Goal: Task Accomplishment & Management: Use online tool/utility

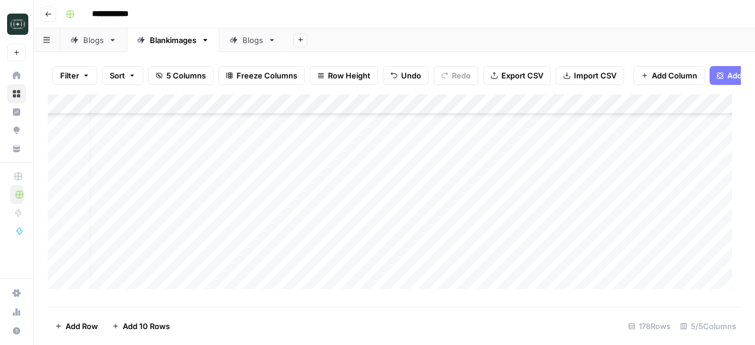
scroll to position [1560, 12]
click at [580, 154] on div "Add Column" at bounding box center [394, 195] width 693 height 203
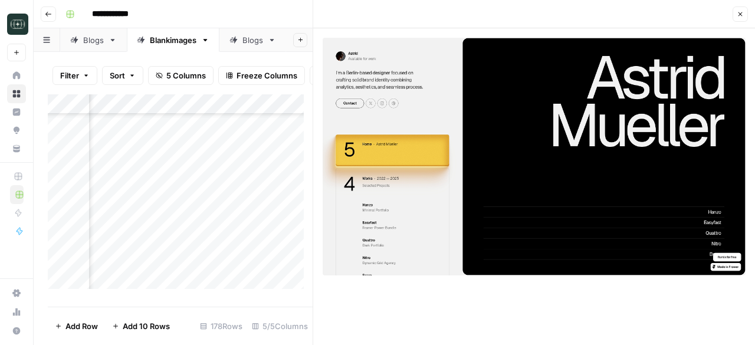
scroll to position [1568, 378]
click at [277, 60] on div "Filter Sort 5 Columns Freeze Columns Row Height Undo Redo Export CSV Import CSV…" at bounding box center [180, 76] width 265 height 38
click at [215, 166] on div "Add Column" at bounding box center [180, 195] width 265 height 203
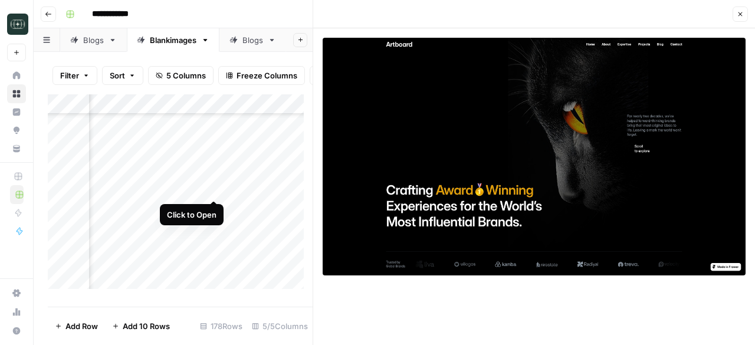
click at [214, 189] on div "Add Column" at bounding box center [180, 195] width 265 height 203
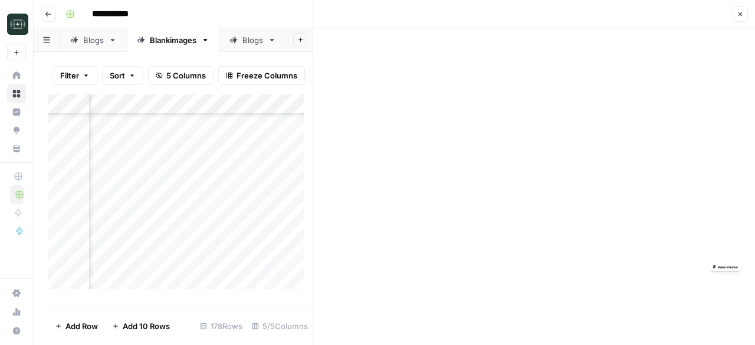
click at [214, 189] on div "Add Column" at bounding box center [180, 195] width 265 height 203
click at [215, 208] on div "Add Column" at bounding box center [180, 195] width 265 height 203
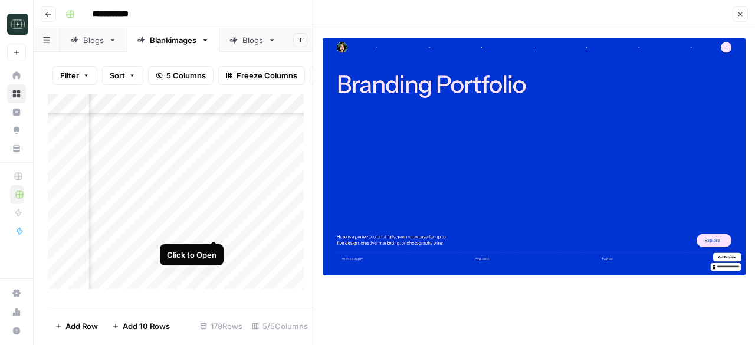
click at [213, 225] on div "Add Column" at bounding box center [180, 195] width 265 height 203
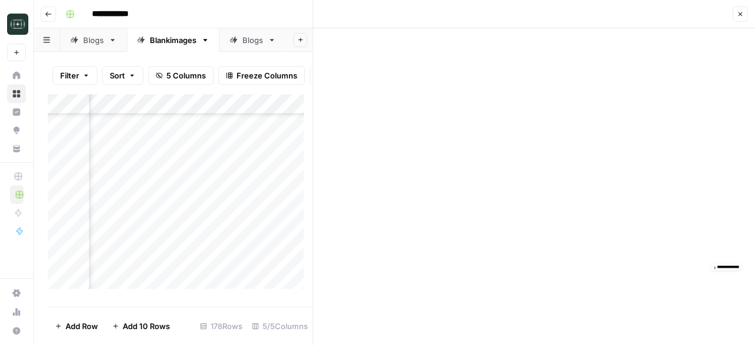
scroll to position [1627, 378]
click at [213, 189] on div "Add Column" at bounding box center [180, 195] width 265 height 203
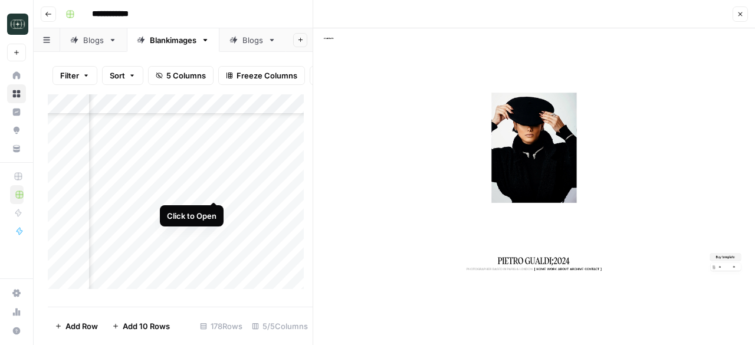
click at [212, 188] on div "Add Column" at bounding box center [180, 195] width 265 height 203
click at [192, 150] on div "Add Column" at bounding box center [180, 195] width 265 height 203
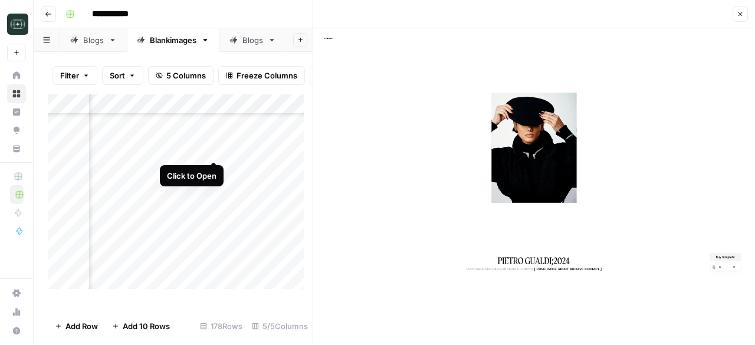
click at [212, 148] on div "Add Column" at bounding box center [180, 195] width 265 height 203
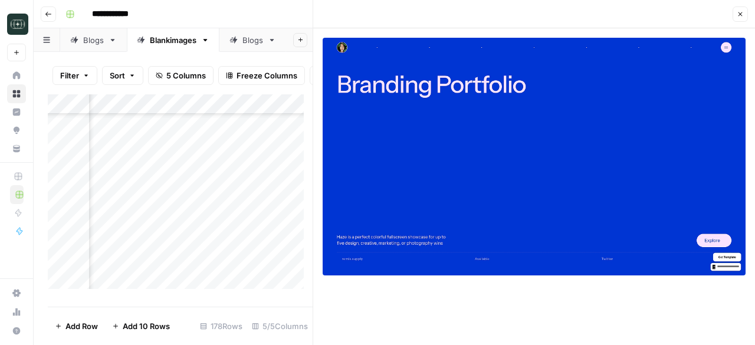
click at [154, 188] on div "Add Column" at bounding box center [180, 195] width 265 height 203
click at [211, 186] on div "Add Column" at bounding box center [180, 195] width 265 height 203
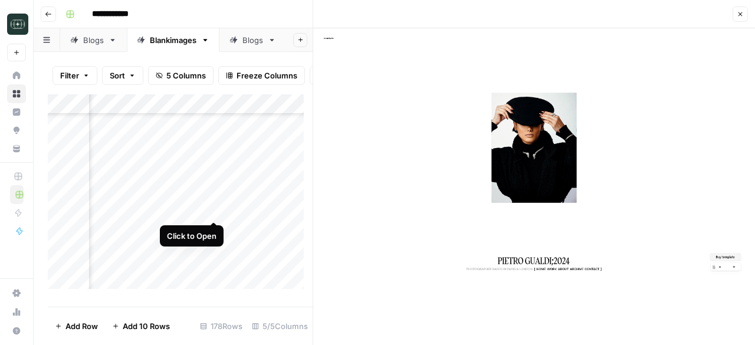
click at [214, 209] on div "Add Column" at bounding box center [180, 195] width 265 height 203
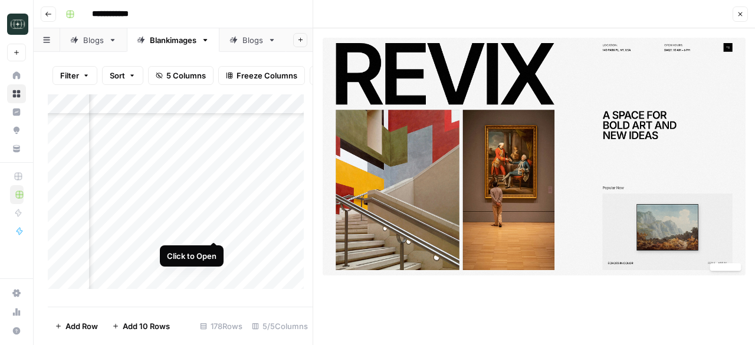
click at [216, 231] on div "Add Column" at bounding box center [180, 195] width 265 height 203
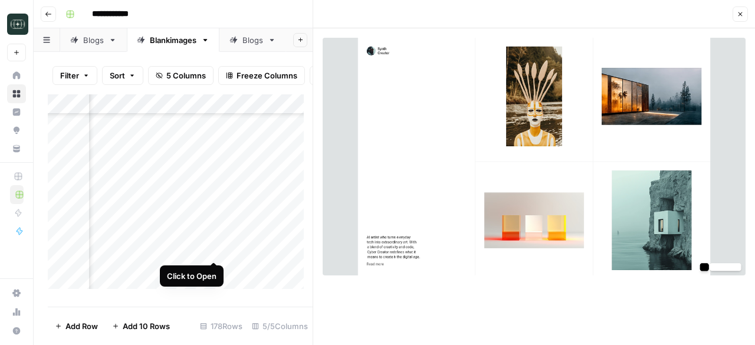
click at [211, 249] on div "Add Column" at bounding box center [180, 195] width 265 height 203
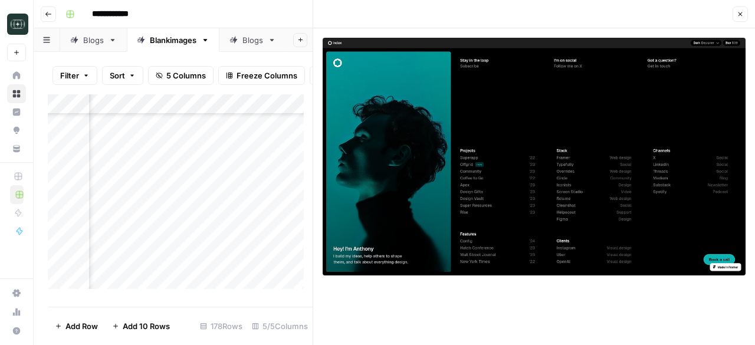
scroll to position [1685, 378]
click at [213, 212] on div "Add Column" at bounding box center [180, 195] width 265 height 203
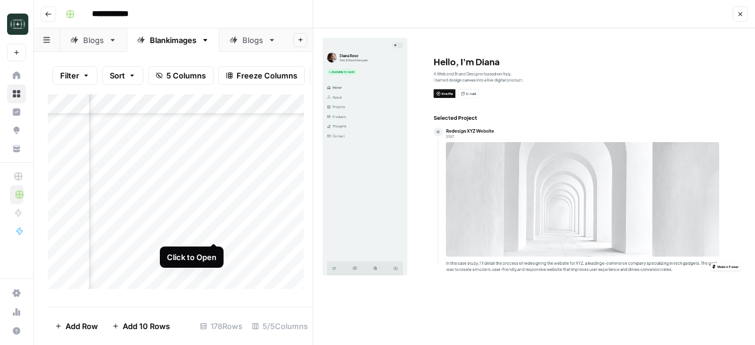
click at [216, 228] on div "Add Column" at bounding box center [180, 195] width 265 height 203
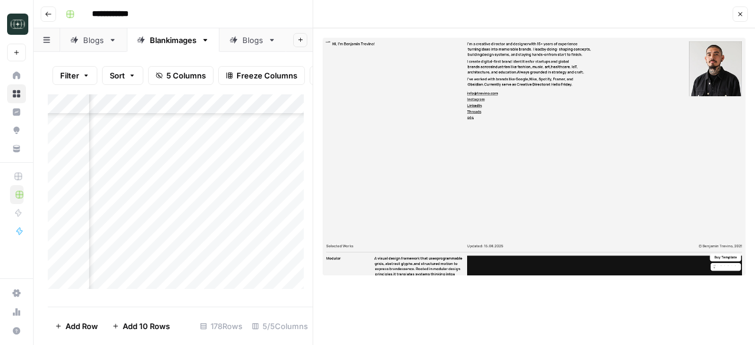
drag, startPoint x: 432, startPoint y: 146, endPoint x: 422, endPoint y: 136, distance: 14.2
click at [215, 250] on div "Add Column" at bounding box center [180, 195] width 265 height 203
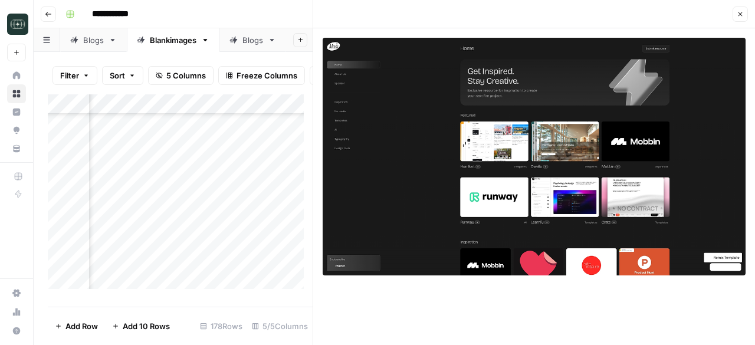
scroll to position [1759, 378]
click at [213, 196] on div "Add Column" at bounding box center [180, 195] width 265 height 203
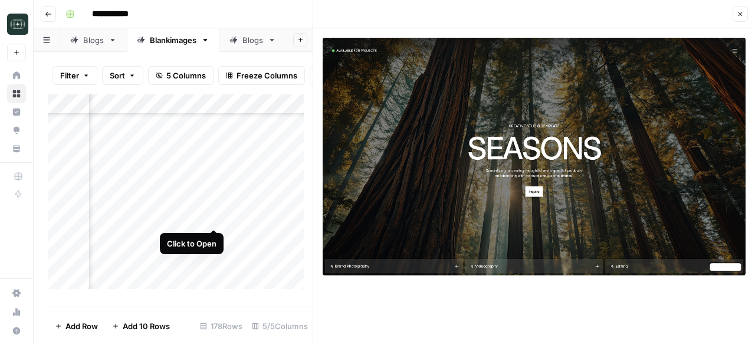
click at [213, 216] on div "Add Column" at bounding box center [180, 195] width 265 height 203
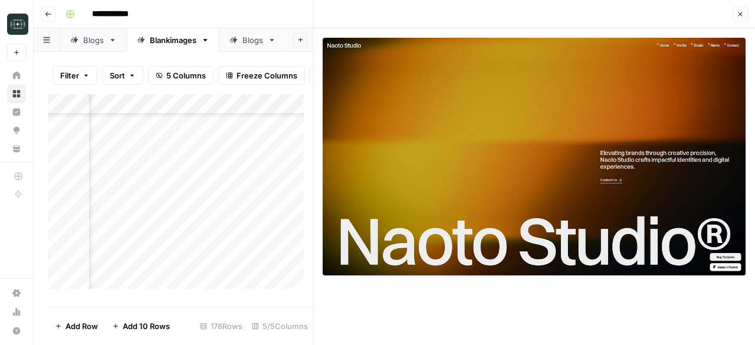
scroll to position [1811, 378]
click at [213, 185] on div "Add Column" at bounding box center [180, 195] width 265 height 203
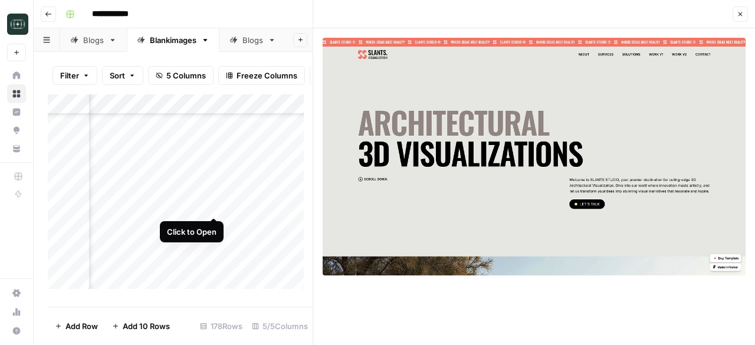
click at [215, 205] on div "Add Column" at bounding box center [180, 195] width 265 height 203
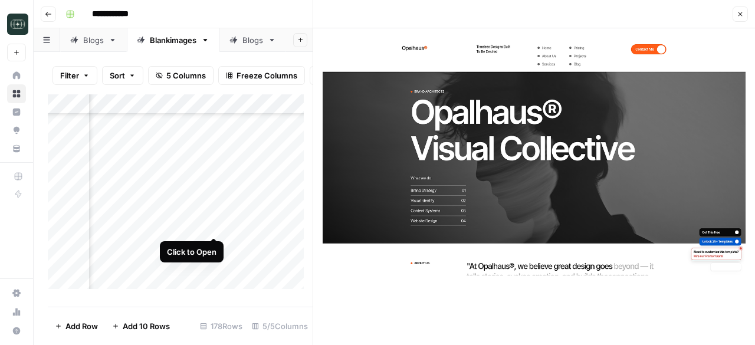
click at [213, 223] on div "Add Column" at bounding box center [180, 195] width 265 height 203
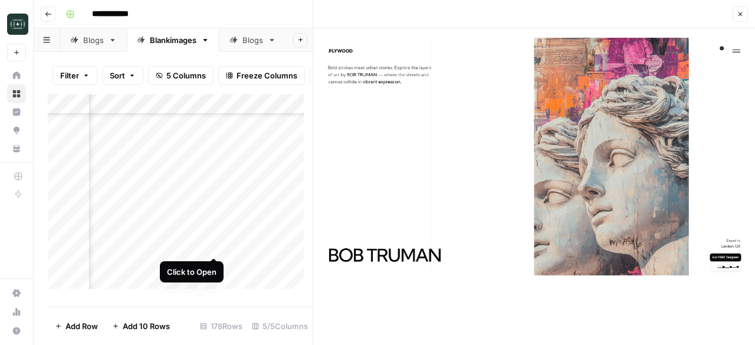
click at [215, 244] on div "Add Column" at bounding box center [180, 195] width 265 height 203
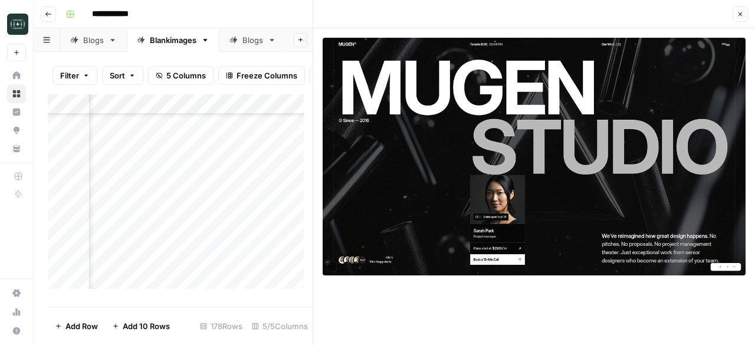
scroll to position [1894, 378]
click at [213, 182] on div "Add Column" at bounding box center [180, 195] width 265 height 203
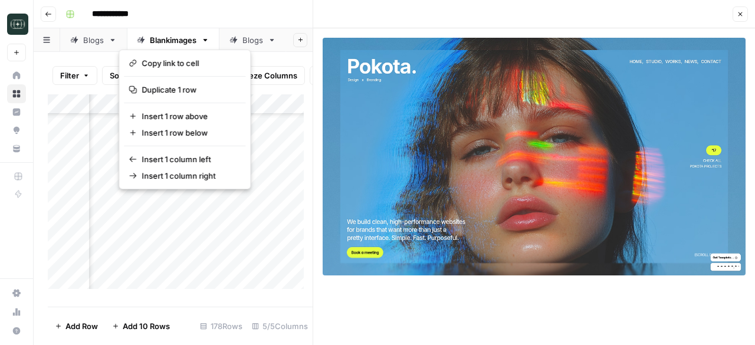
click at [212, 202] on button "button" at bounding box center [171, 203] width 107 height 21
click at [179, 201] on button "button" at bounding box center [171, 203] width 107 height 21
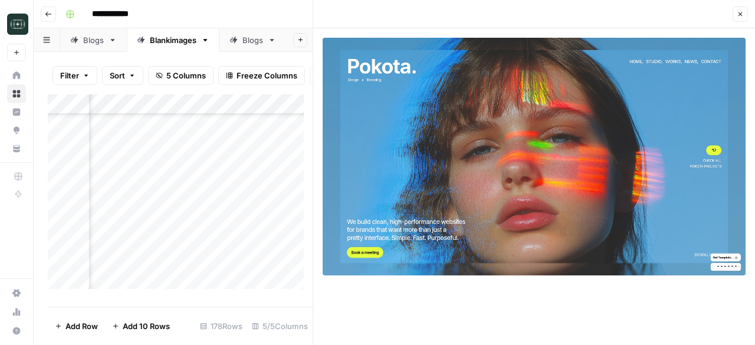
click at [255, 203] on div "Add Column" at bounding box center [180, 195] width 265 height 203
click at [215, 201] on div "Add Column" at bounding box center [180, 195] width 265 height 203
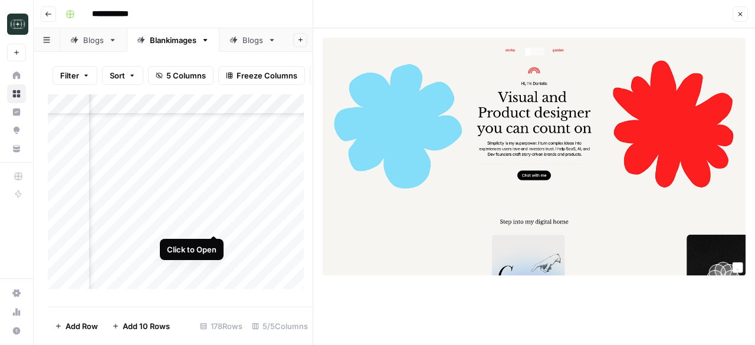
click at [215, 219] on div "Add Column" at bounding box center [180, 195] width 265 height 203
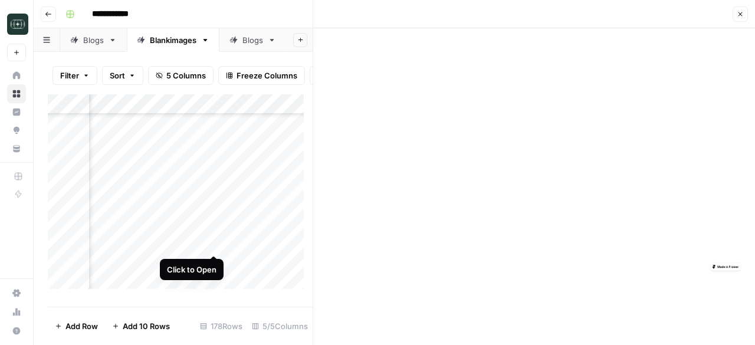
click at [215, 242] on div "Add Column" at bounding box center [180, 195] width 265 height 203
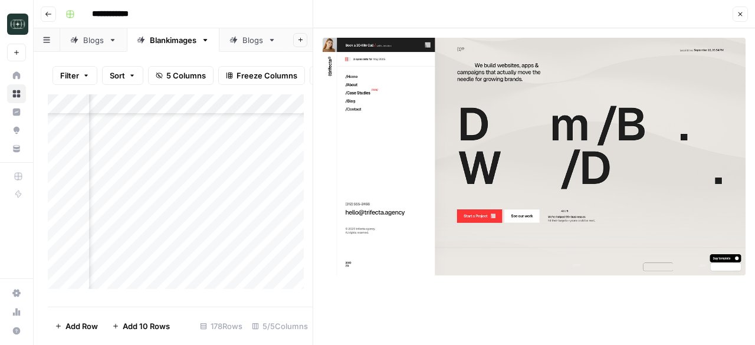
scroll to position [2011, 378]
click at [214, 144] on div "Add Column" at bounding box center [180, 195] width 265 height 203
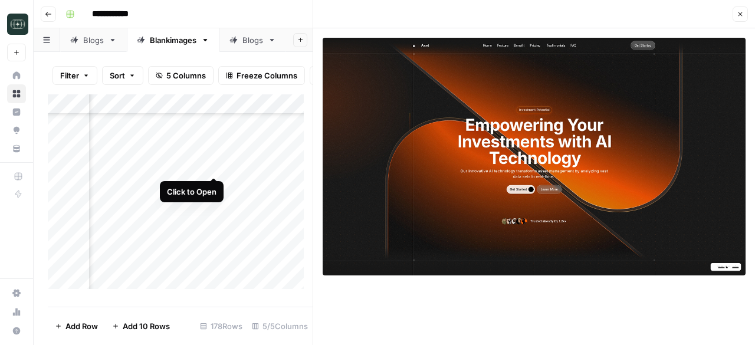
click at [217, 165] on div "Add Column" at bounding box center [180, 195] width 265 height 203
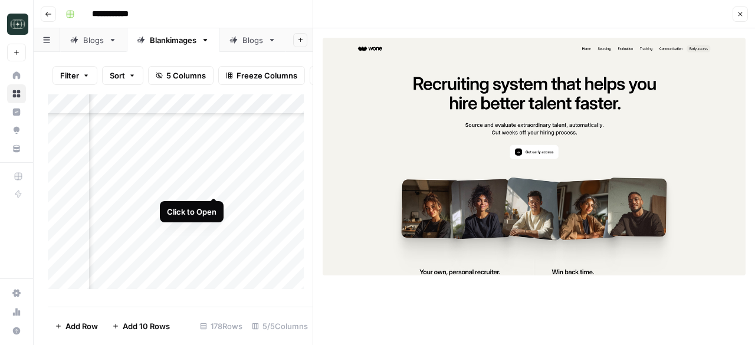
click at [215, 186] on div "Add Column" at bounding box center [180, 195] width 265 height 203
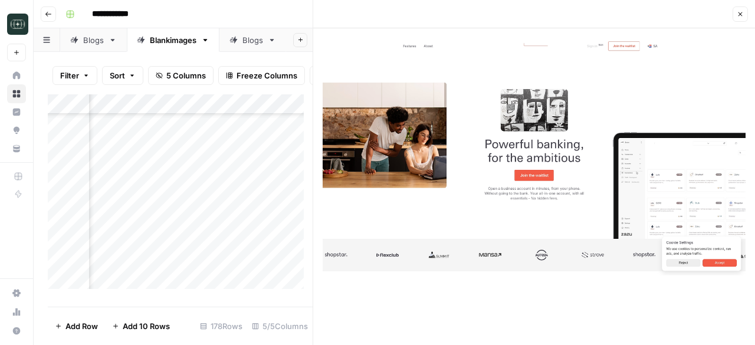
click at [213, 206] on div "Add Column" at bounding box center [180, 195] width 265 height 203
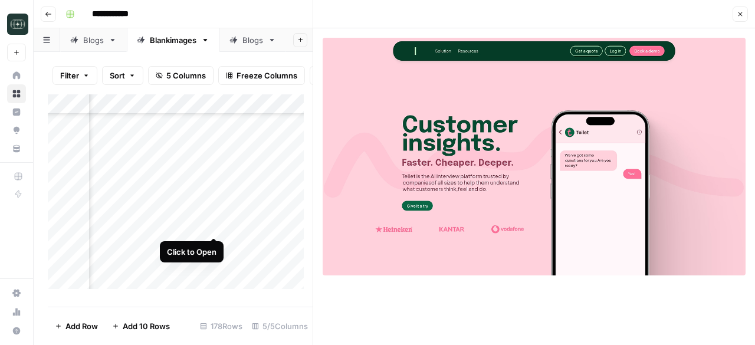
click at [211, 222] on div "Add Column" at bounding box center [180, 195] width 265 height 203
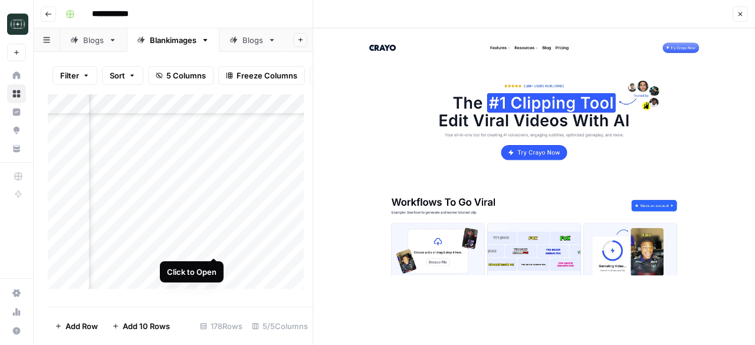
click at [213, 245] on div "Add Column" at bounding box center [180, 195] width 265 height 203
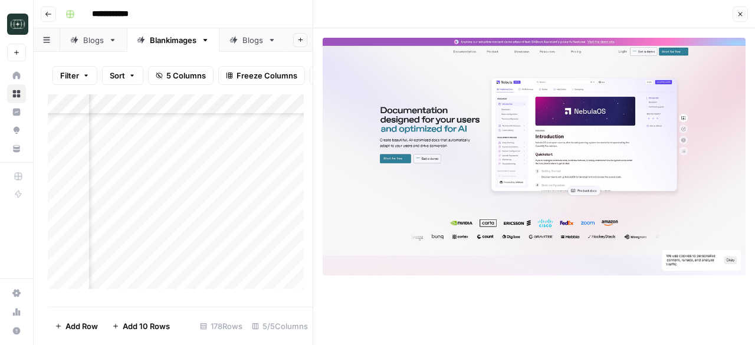
scroll to position [2129, 378]
click at [214, 148] on div "Add Column" at bounding box center [180, 195] width 265 height 203
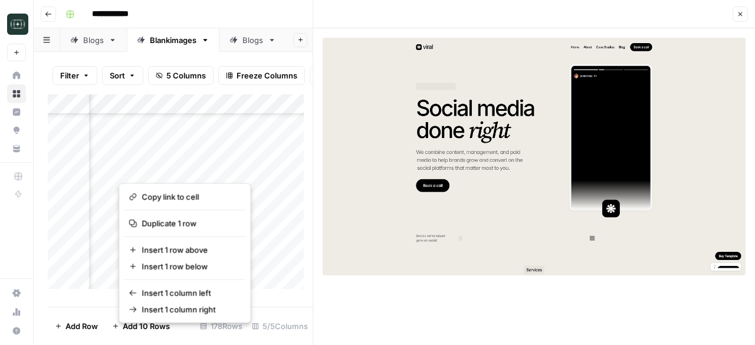
click at [212, 167] on button "button" at bounding box center [171, 167] width 107 height 21
click at [216, 168] on button "button" at bounding box center [171, 167] width 107 height 21
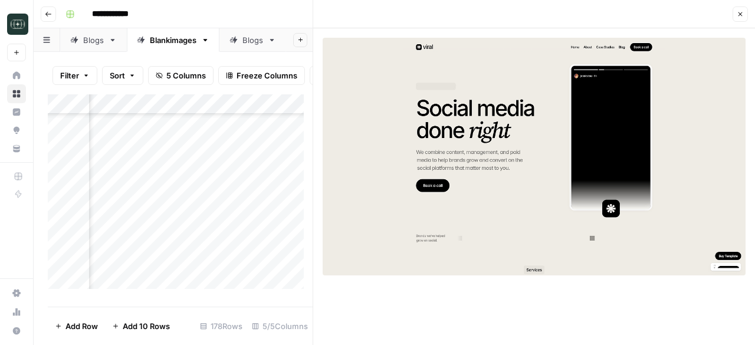
click at [252, 165] on div "Add Column" at bounding box center [180, 195] width 265 height 203
click at [214, 167] on div "Add Column" at bounding box center [180, 195] width 265 height 203
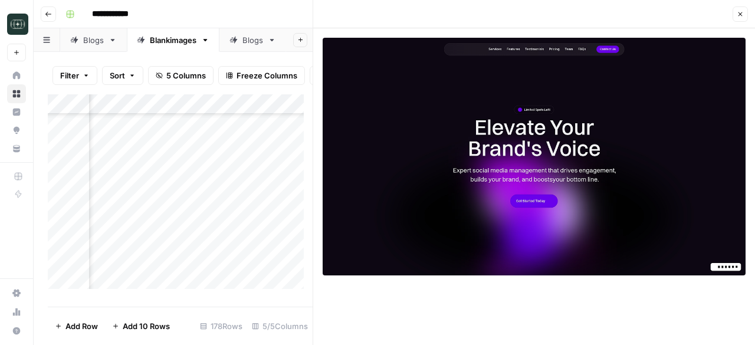
click at [215, 187] on div "Add Column" at bounding box center [180, 195] width 265 height 203
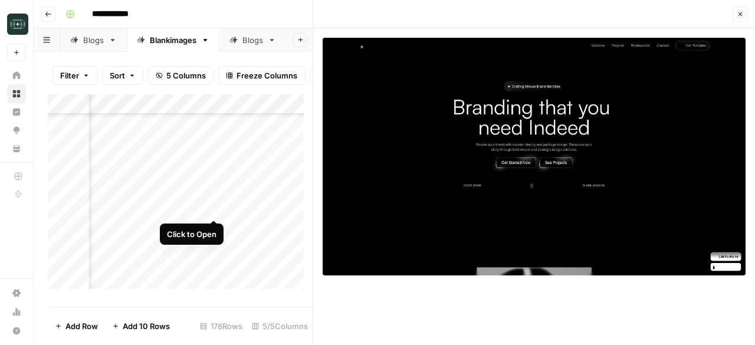
click at [215, 208] on div "Add Column" at bounding box center [180, 195] width 265 height 203
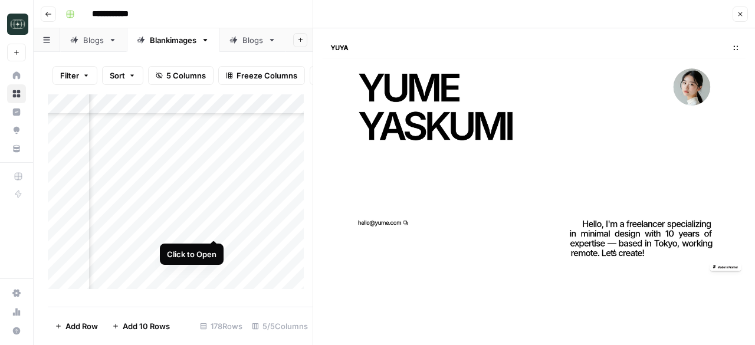
click at [212, 227] on div "Add Column" at bounding box center [180, 195] width 265 height 203
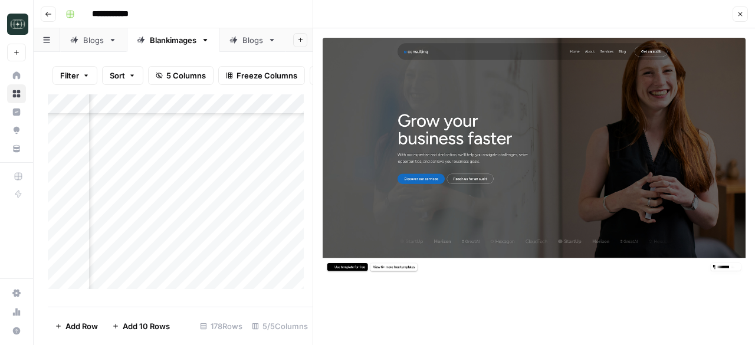
scroll to position [2188, 378]
click at [215, 188] on div "Add Column" at bounding box center [180, 195] width 265 height 203
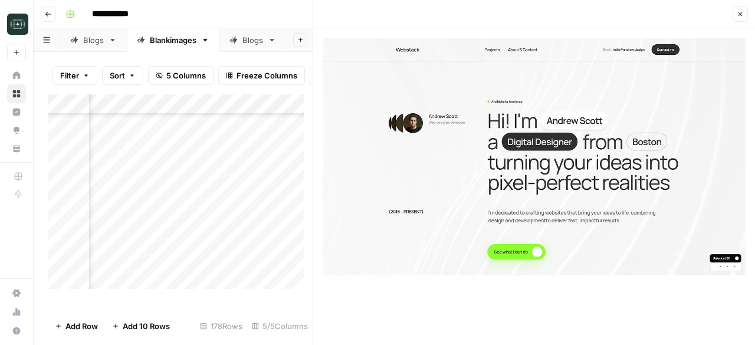
scroll to position [2247, 378]
click at [213, 150] on div "Add Column" at bounding box center [180, 195] width 265 height 203
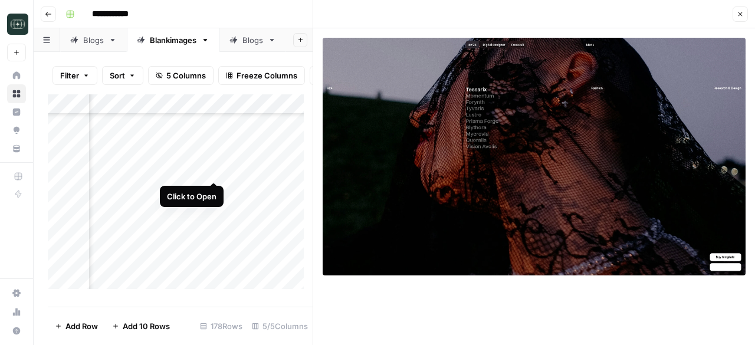
click at [214, 169] on div "Add Column" at bounding box center [180, 195] width 265 height 203
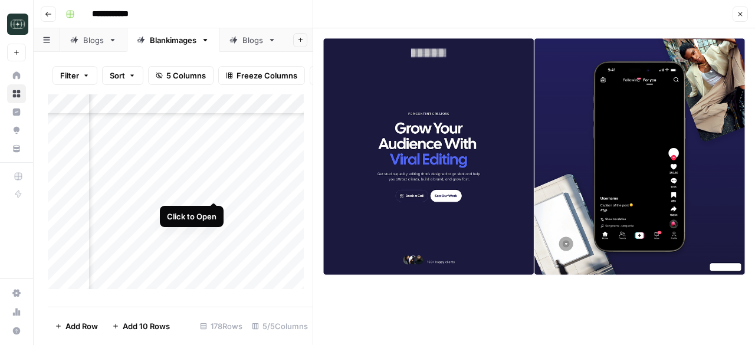
click at [216, 190] on div "Add Column" at bounding box center [180, 195] width 265 height 203
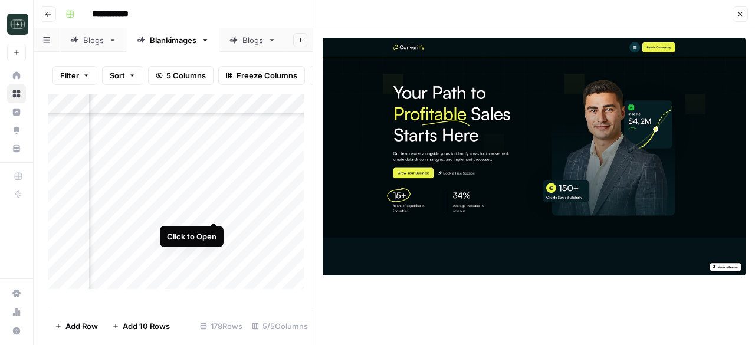
click at [216, 208] on div "Add Column" at bounding box center [180, 195] width 265 height 203
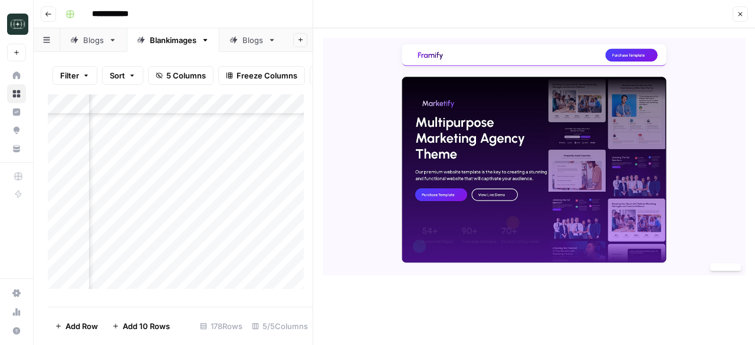
scroll to position [2306, 378]
click at [213, 171] on div "Add Column" at bounding box center [180, 195] width 265 height 203
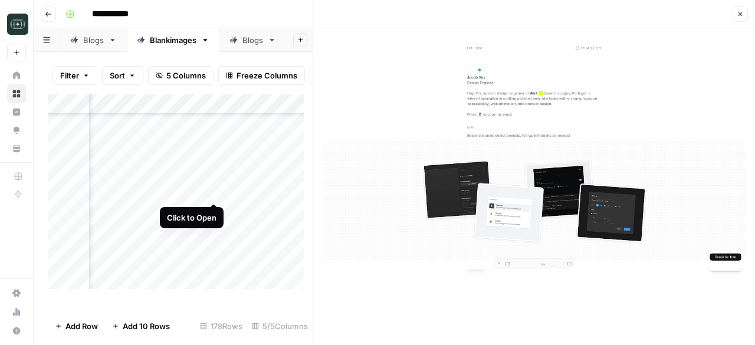
click at [212, 189] on div "Add Column" at bounding box center [180, 195] width 265 height 203
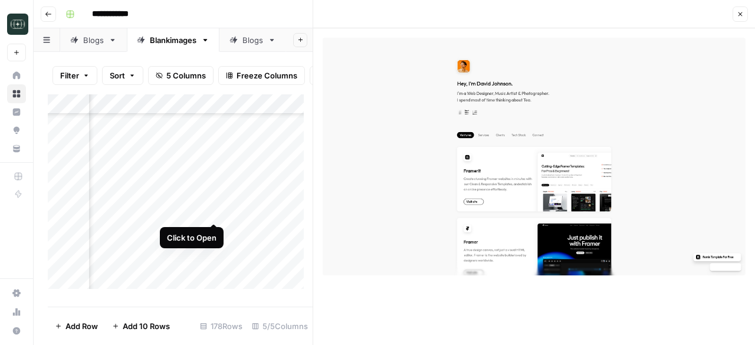
click at [215, 210] on div "Add Column" at bounding box center [180, 195] width 265 height 203
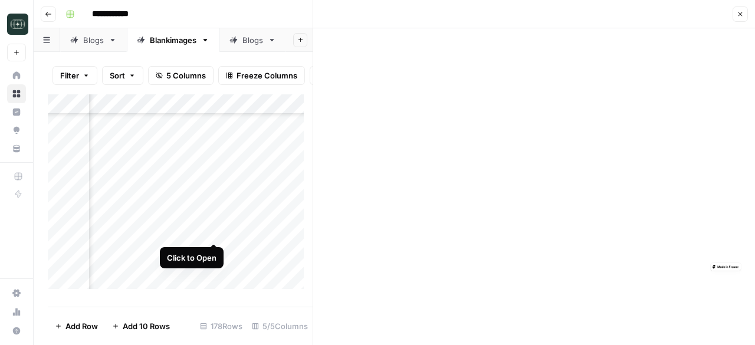
click at [214, 230] on div "Add Column" at bounding box center [180, 195] width 265 height 203
click at [213, 251] on div "Add Column" at bounding box center [180, 195] width 265 height 203
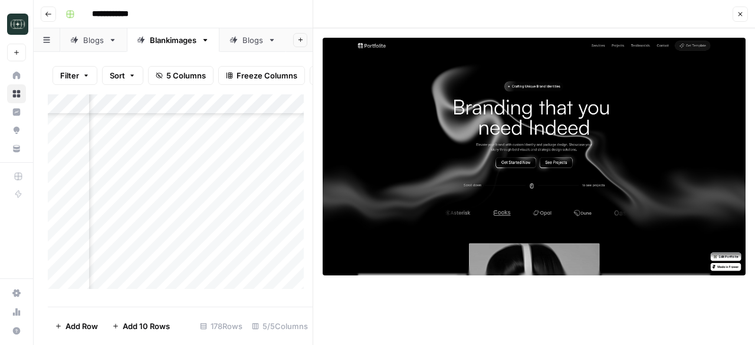
scroll to position [2424, 378]
click at [215, 154] on div "Add Column" at bounding box center [180, 195] width 265 height 203
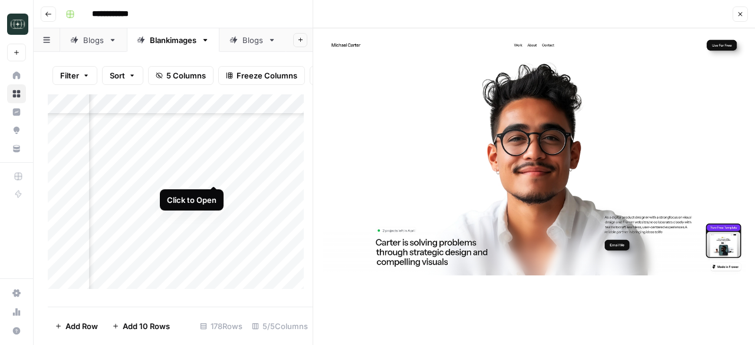
click at [215, 174] on div "Add Column" at bounding box center [180, 195] width 265 height 203
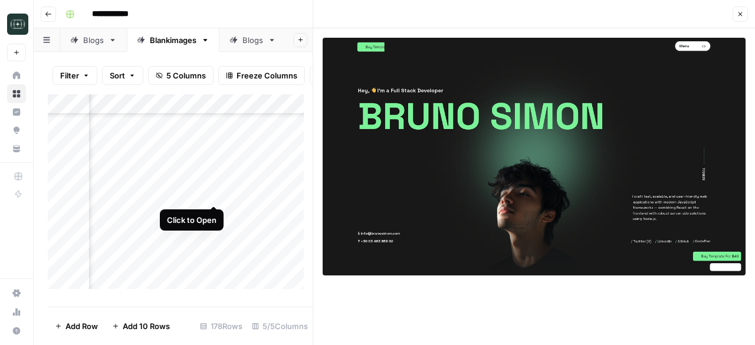
click at [216, 195] on div "Add Column" at bounding box center [180, 195] width 265 height 203
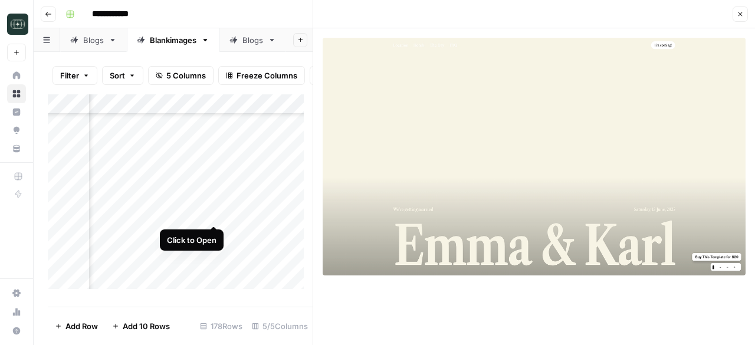
click at [215, 214] on div "Add Column" at bounding box center [180, 195] width 265 height 203
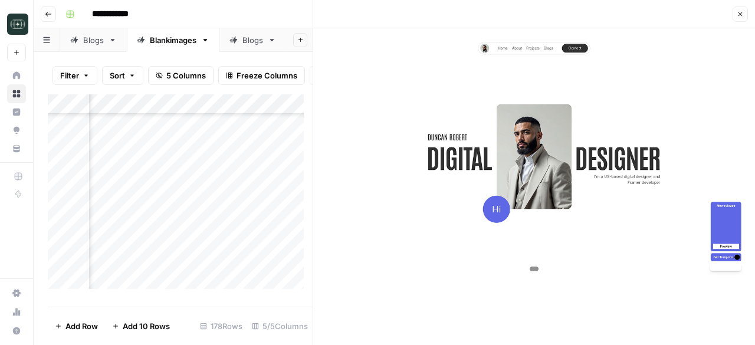
scroll to position [2483, 378]
click at [215, 175] on div "Add Column" at bounding box center [180, 195] width 265 height 203
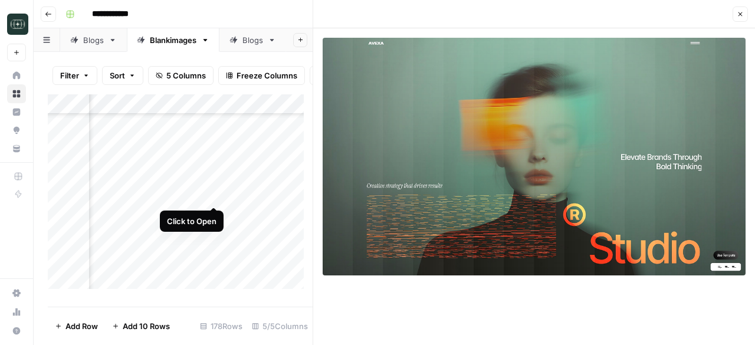
click at [215, 192] on div "Add Column" at bounding box center [180, 195] width 265 height 203
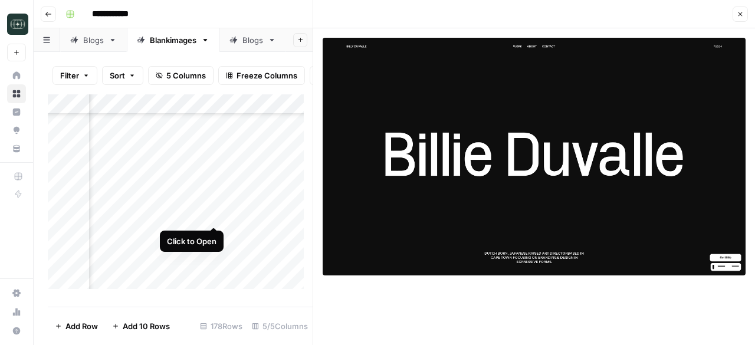
click at [213, 215] on div "Add Column" at bounding box center [180, 195] width 265 height 203
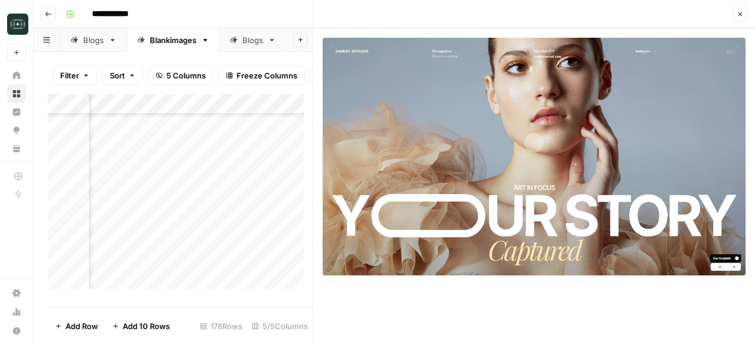
scroll to position [2542, 378]
click at [215, 176] on div "Add Column" at bounding box center [180, 195] width 265 height 203
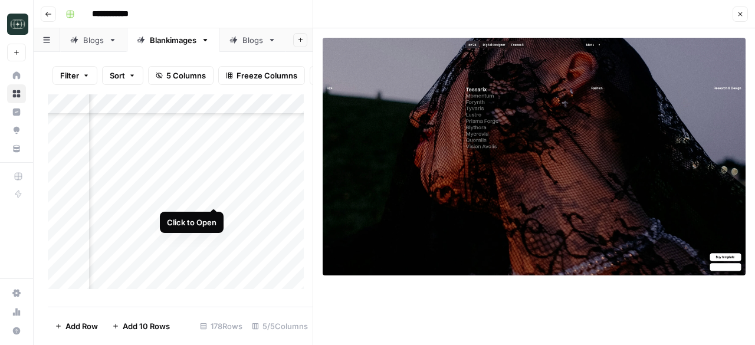
click at [213, 195] on div "Add Column" at bounding box center [180, 195] width 265 height 203
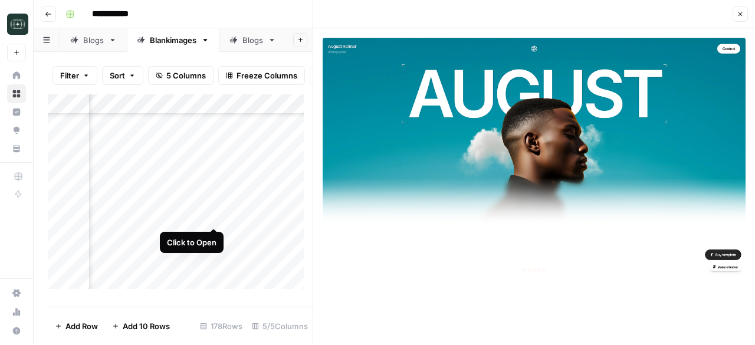
click at [216, 215] on div "Add Column" at bounding box center [180, 195] width 265 height 203
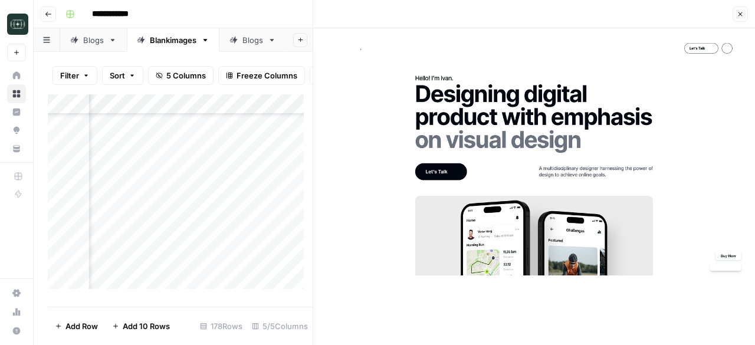
click at [216, 235] on div "Add Column" at bounding box center [180, 195] width 265 height 203
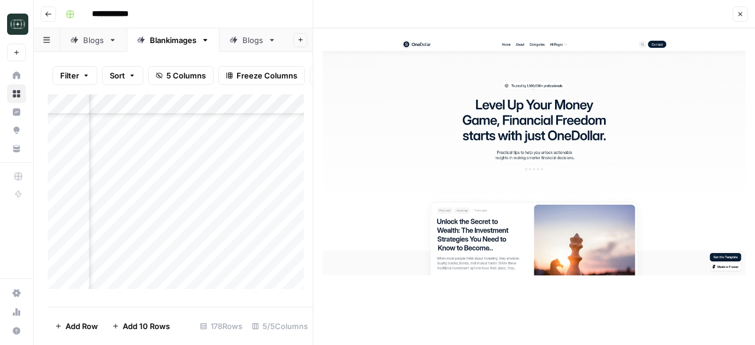
scroll to position [2601, 378]
click at [211, 196] on div "Add Column" at bounding box center [180, 195] width 265 height 203
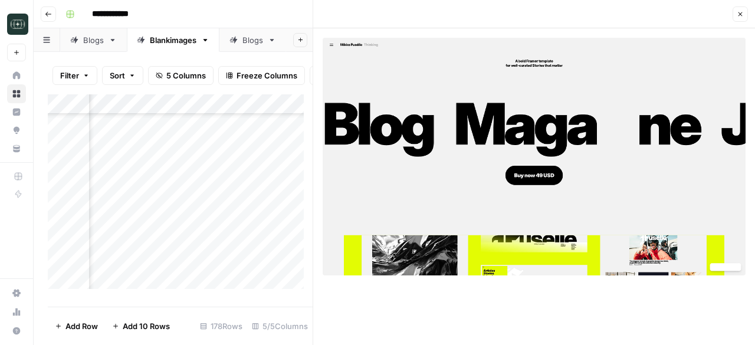
click at [216, 215] on div "Add Column" at bounding box center [180, 195] width 265 height 203
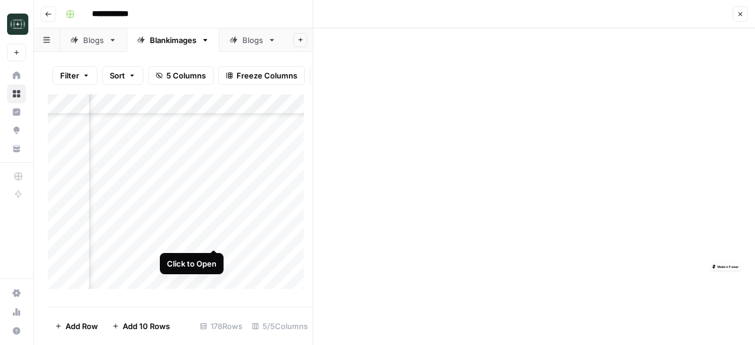
click at [213, 239] on div "Add Column" at bounding box center [180, 195] width 265 height 203
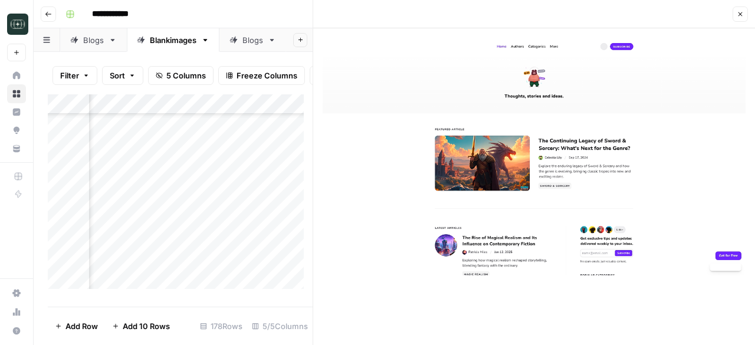
scroll to position [2660, 378]
click at [217, 199] on div "Add Column" at bounding box center [180, 195] width 265 height 203
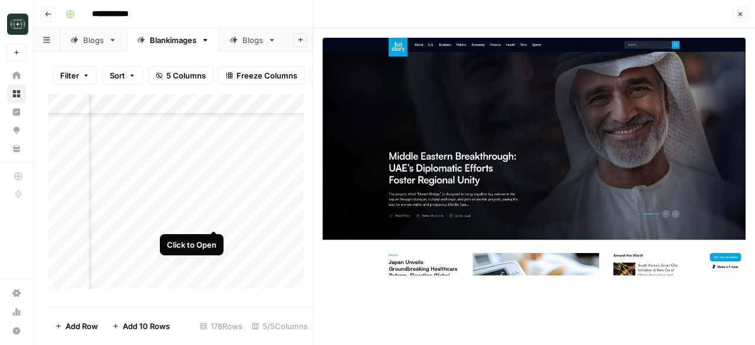
click at [213, 217] on div "Add Column" at bounding box center [180, 195] width 265 height 203
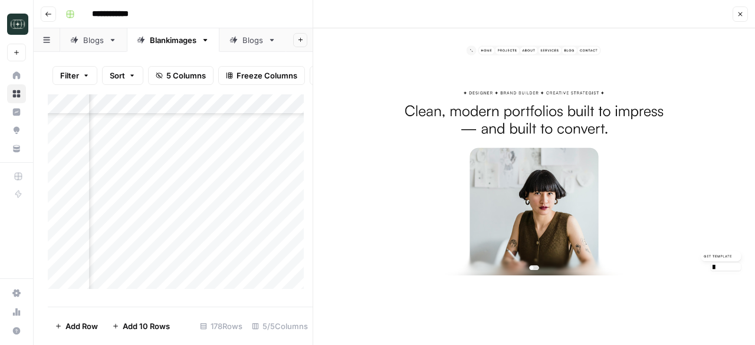
click at [215, 238] on div "Add Column" at bounding box center [180, 195] width 265 height 203
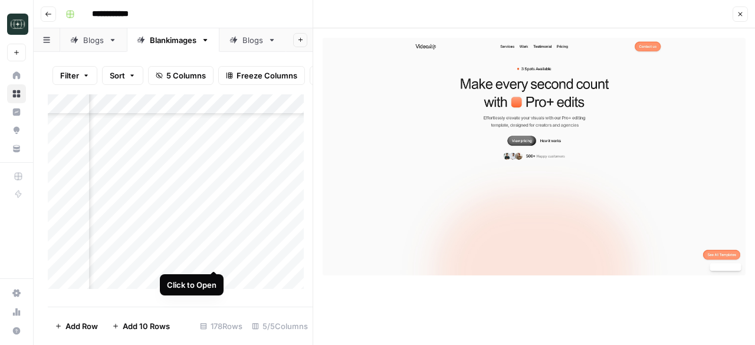
click at [216, 255] on div "Add Column" at bounding box center [180, 195] width 265 height 203
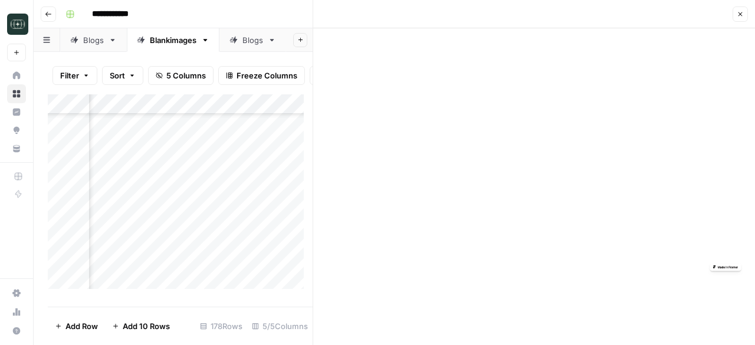
scroll to position [2778, 378]
click at [212, 159] on div "Add Column" at bounding box center [180, 195] width 265 height 203
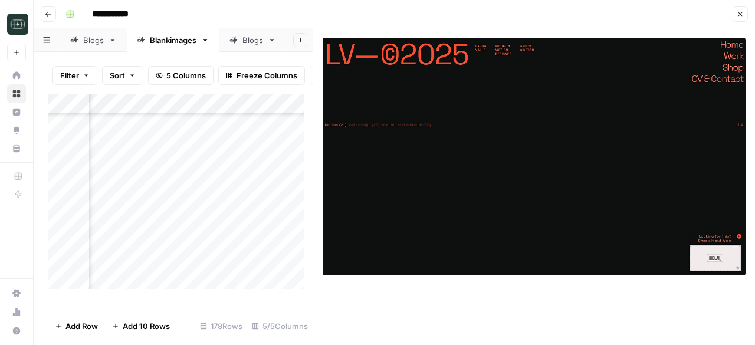
click at [216, 179] on div "Add Column" at bounding box center [180, 195] width 265 height 203
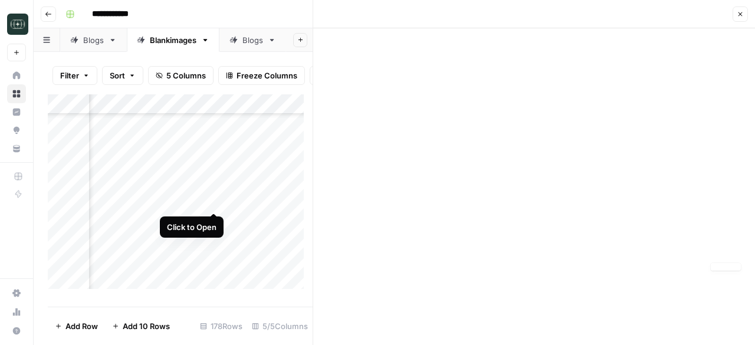
click at [213, 199] on div "Add Column" at bounding box center [180, 195] width 265 height 203
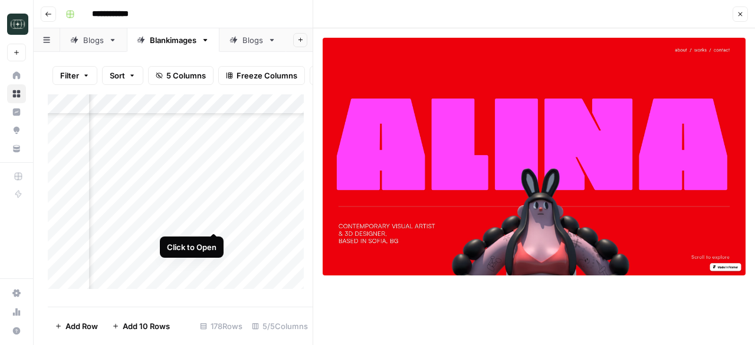
click at [215, 220] on div "Add Column" at bounding box center [180, 195] width 265 height 203
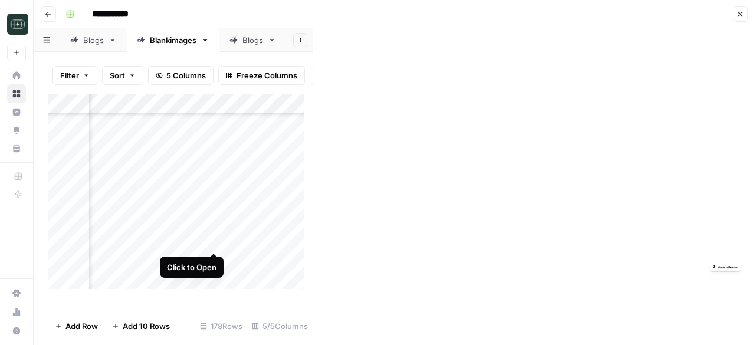
click at [216, 238] on div "Add Column" at bounding box center [180, 195] width 265 height 203
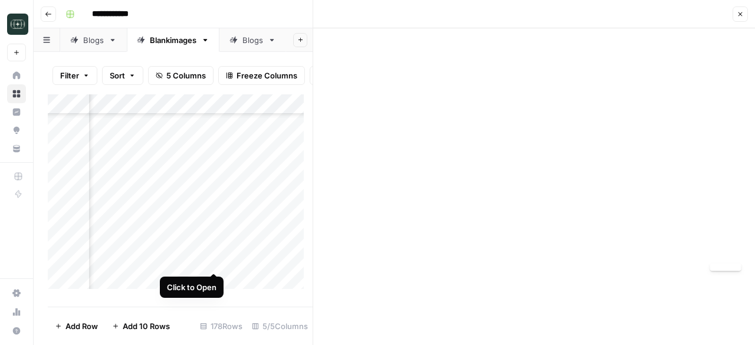
click at [213, 261] on div "Add Column" at bounding box center [180, 195] width 265 height 203
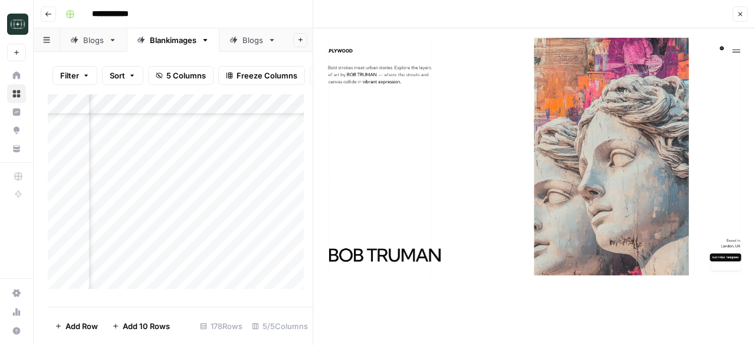
scroll to position [2837, 378]
click at [215, 220] on div "Add Column" at bounding box center [180, 195] width 265 height 203
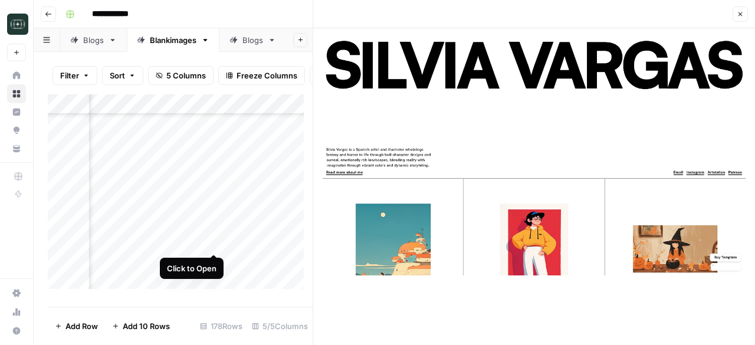
click at [213, 241] on div "Add Column" at bounding box center [180, 195] width 265 height 203
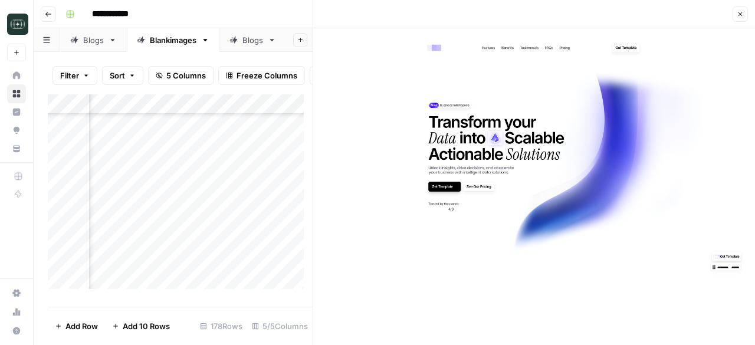
click at [218, 256] on div "Add Column" at bounding box center [180, 195] width 265 height 203
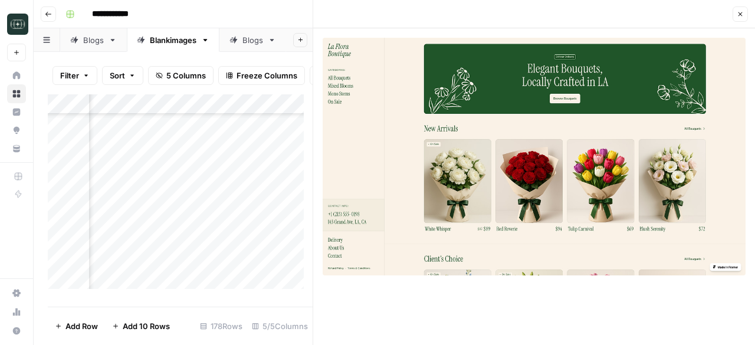
scroll to position [2961, 378]
click at [213, 156] on div "Add Column" at bounding box center [180, 195] width 265 height 203
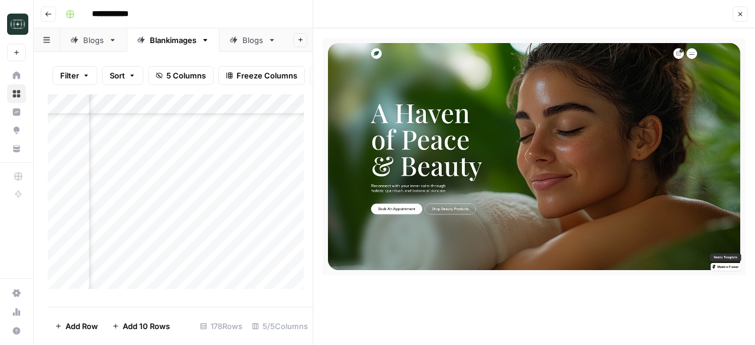
click at [217, 177] on div "Add Column" at bounding box center [180, 195] width 265 height 203
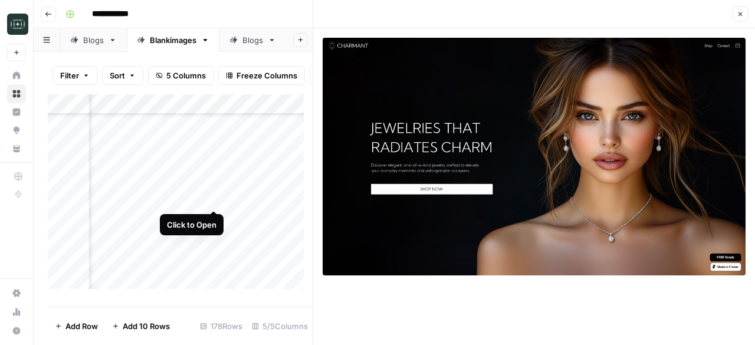
click at [216, 199] on div "Add Column" at bounding box center [180, 195] width 265 height 203
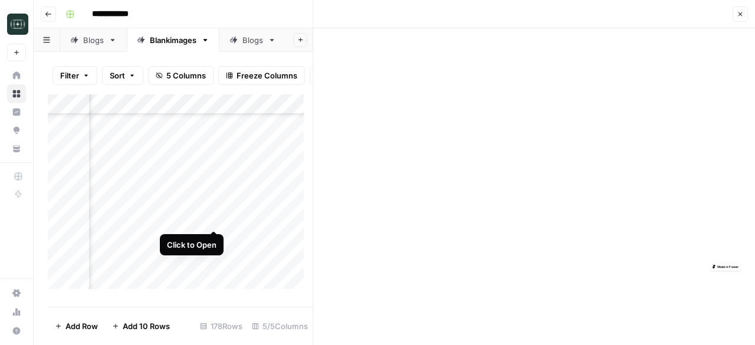
click at [215, 219] on div "Add Column" at bounding box center [180, 195] width 265 height 203
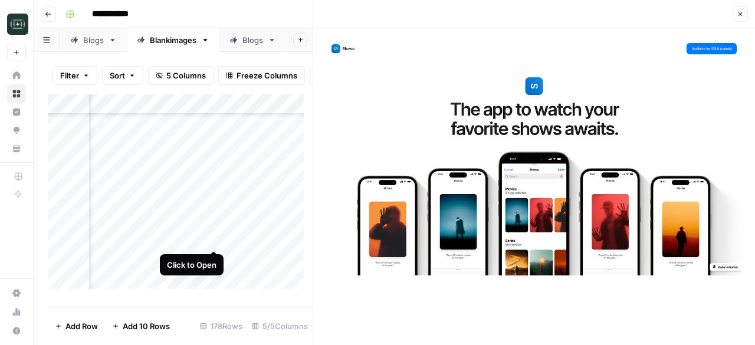
click at [213, 236] on div "Add Column" at bounding box center [180, 195] width 265 height 203
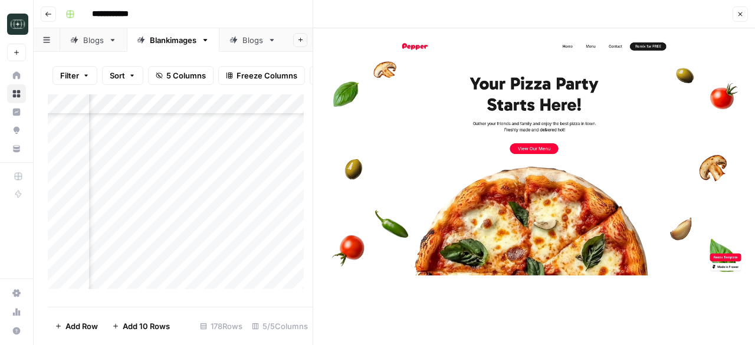
scroll to position [3079, 378]
click at [211, 140] on div "Add Column" at bounding box center [180, 195] width 265 height 203
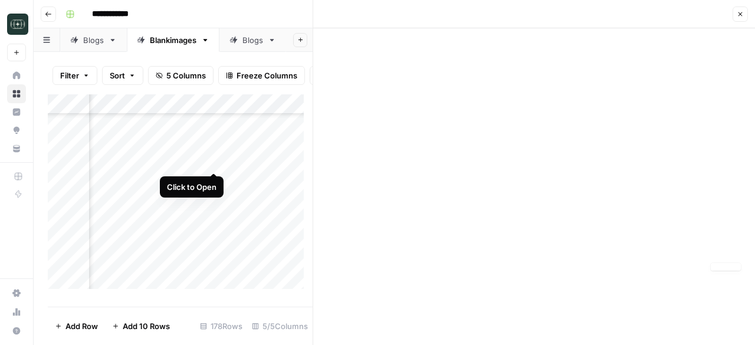
click at [216, 160] on div "Add Column" at bounding box center [180, 195] width 265 height 203
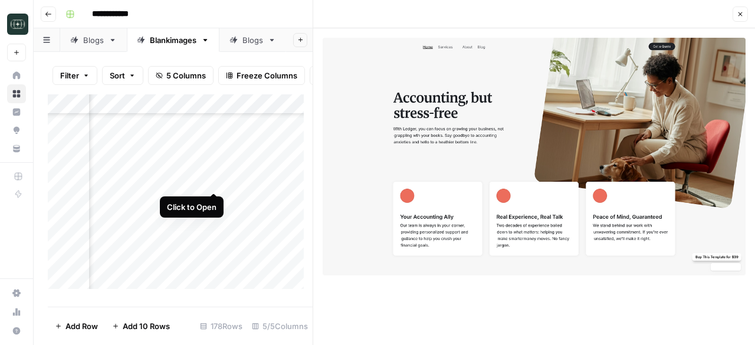
click at [215, 180] on div "Add Column" at bounding box center [180, 195] width 265 height 203
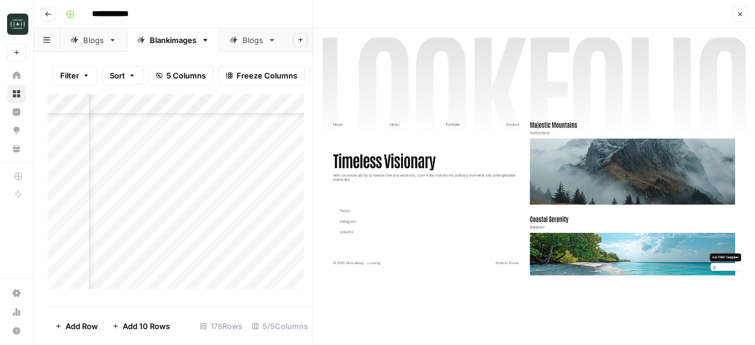
click at [213, 202] on div "Add Column" at bounding box center [180, 195] width 265 height 203
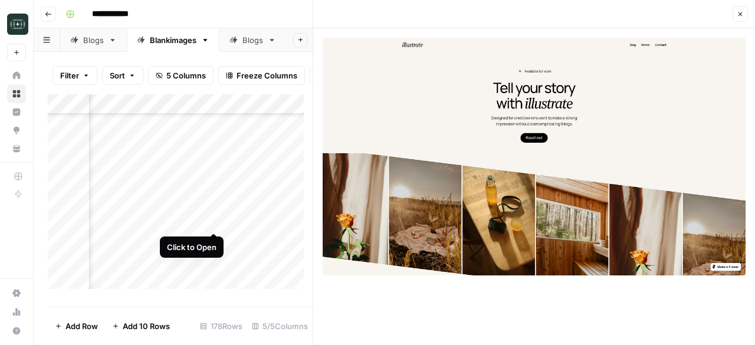
click at [213, 221] on div "Add Column" at bounding box center [180, 195] width 265 height 203
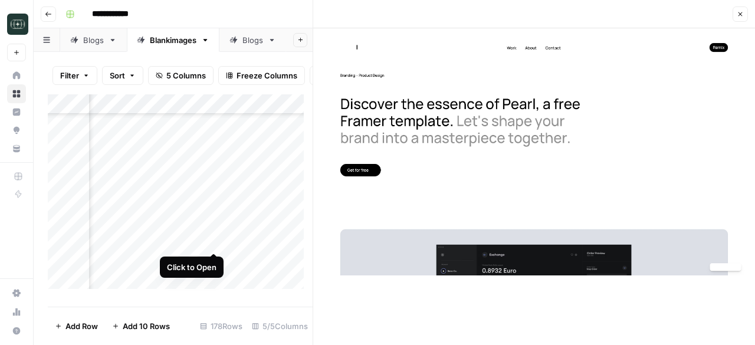
click at [215, 240] on div "Add Column" at bounding box center [180, 195] width 265 height 203
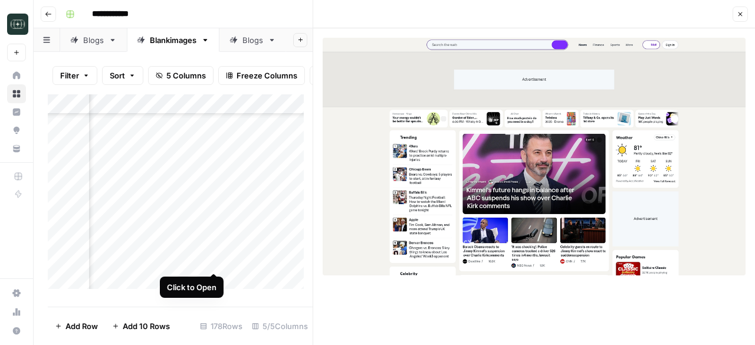
click at [212, 259] on div "Add Column" at bounding box center [180, 195] width 265 height 203
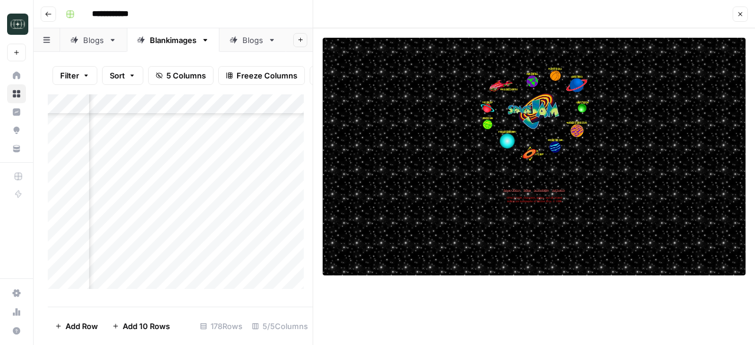
scroll to position [3175, 378]
click at [212, 185] on div "Add Column" at bounding box center [180, 195] width 265 height 203
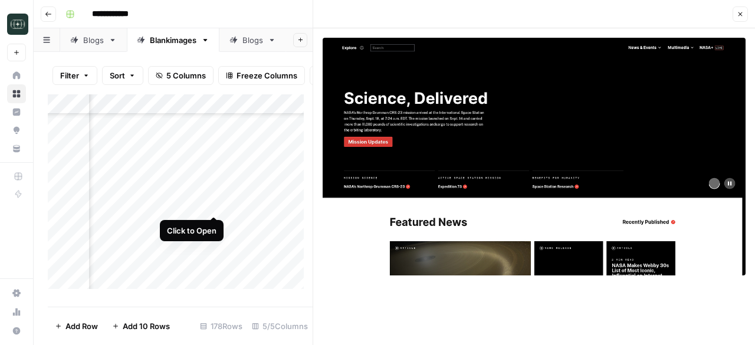
click at [214, 202] on div "Add Column" at bounding box center [180, 195] width 265 height 203
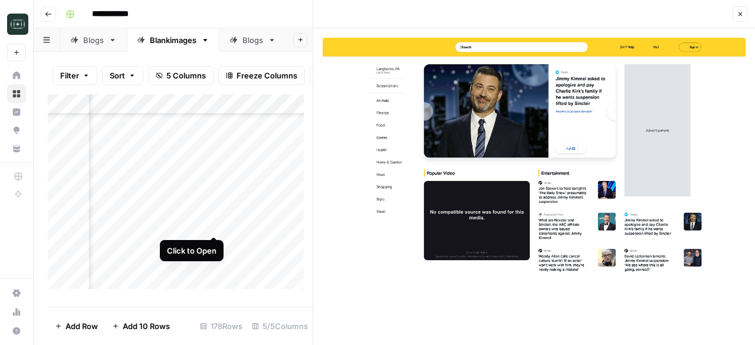
click at [215, 226] on div "Add Column" at bounding box center [180, 195] width 265 height 203
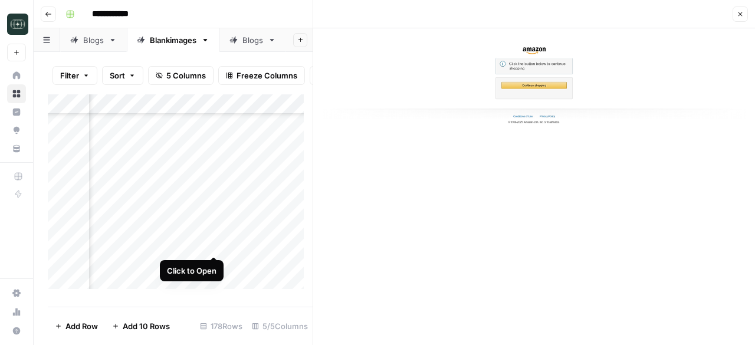
click at [213, 242] on div "Add Column" at bounding box center [180, 195] width 265 height 203
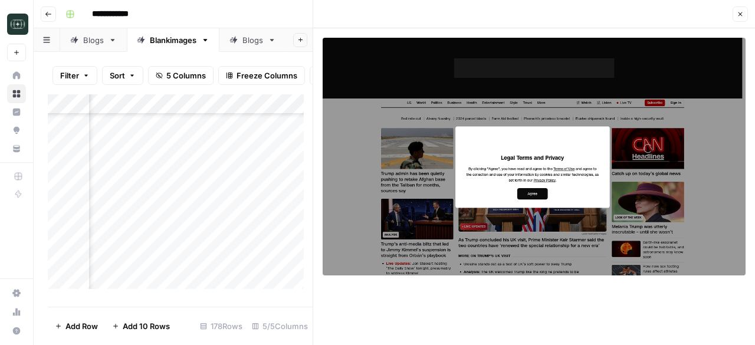
drag, startPoint x: 432, startPoint y: 161, endPoint x: 381, endPoint y: 220, distance: 77.8
click at [381, 220] on img at bounding box center [533, 157] width 423 height 238
click at [213, 264] on div "Add Column" at bounding box center [180, 195] width 265 height 203
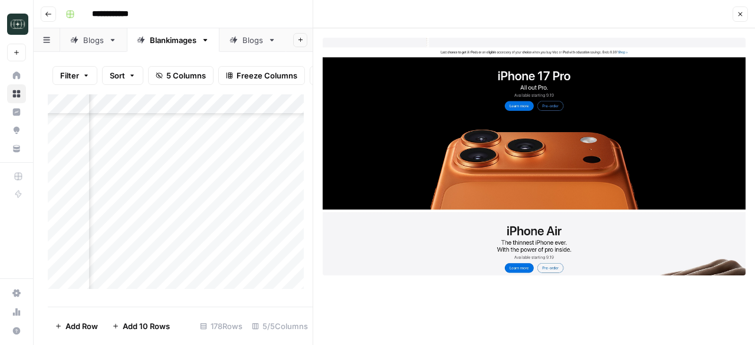
scroll to position [3289, 378]
click at [215, 169] on div "Add Column" at bounding box center [180, 195] width 265 height 203
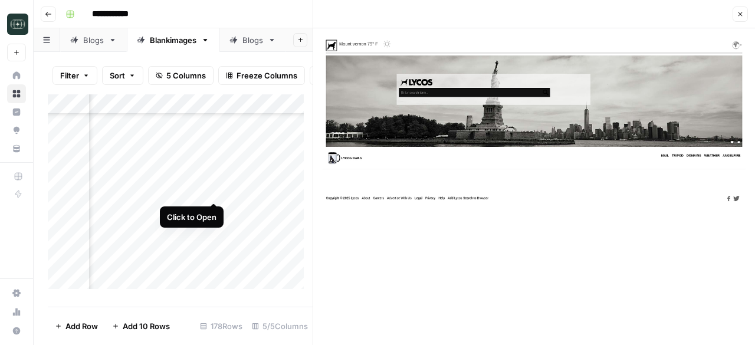
click at [215, 190] on div "Add Column" at bounding box center [180, 195] width 265 height 203
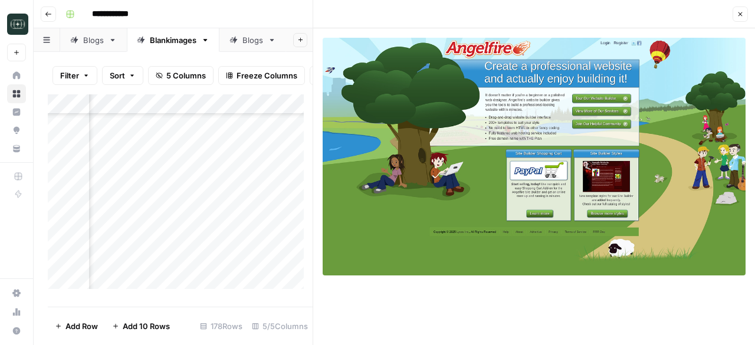
click at [213, 210] on div "Add Column" at bounding box center [180, 195] width 265 height 203
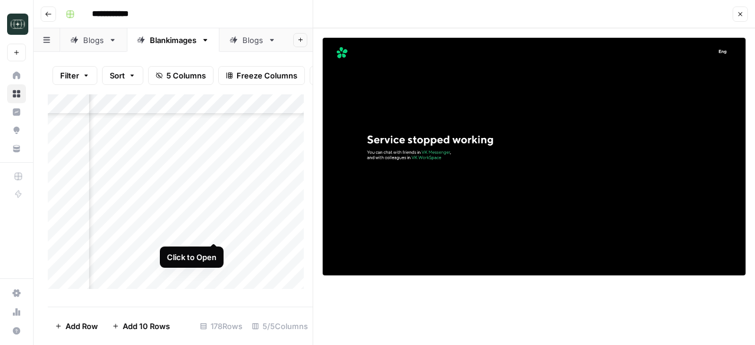
click at [211, 232] on div "Add Column" at bounding box center [180, 195] width 265 height 203
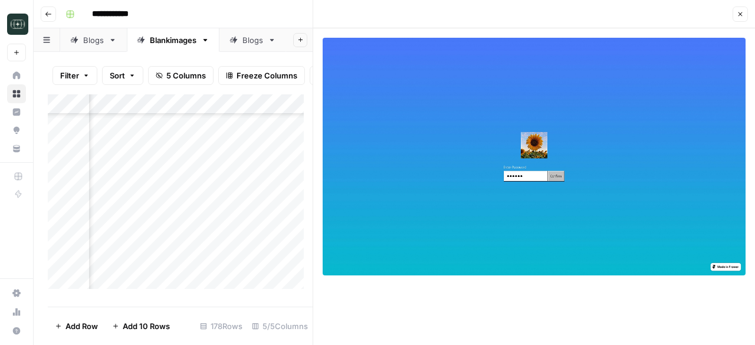
click at [214, 247] on div "Add Column" at bounding box center [180, 195] width 265 height 203
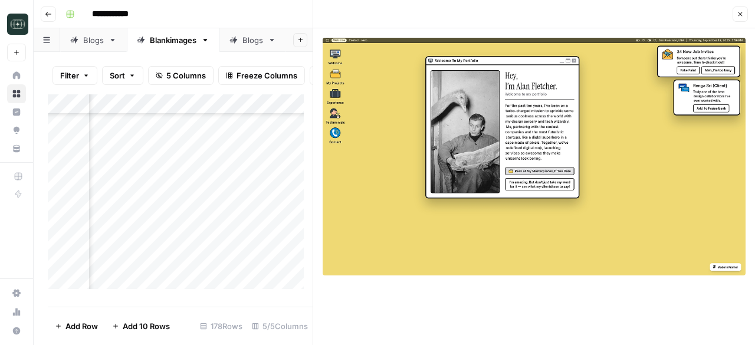
scroll to position [3348, 378]
click at [211, 212] on div "Add Column" at bounding box center [180, 195] width 265 height 203
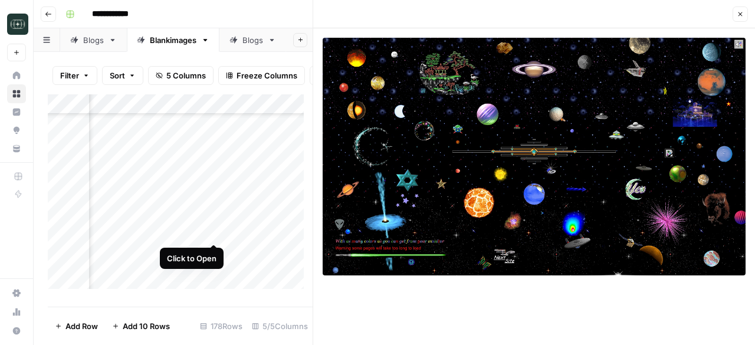
click at [216, 231] on div "Add Column" at bounding box center [180, 195] width 265 height 203
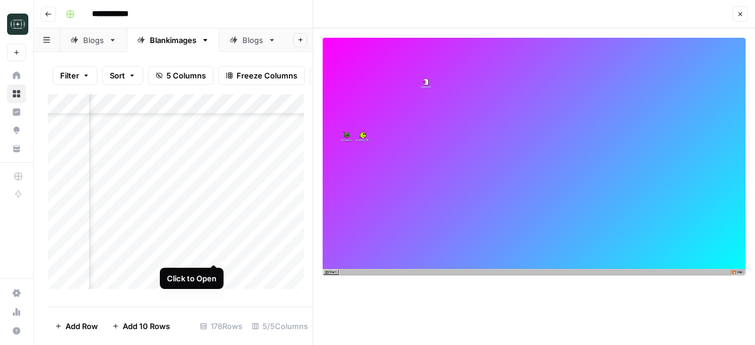
click at [212, 250] on div "Add Column" at bounding box center [180, 195] width 265 height 203
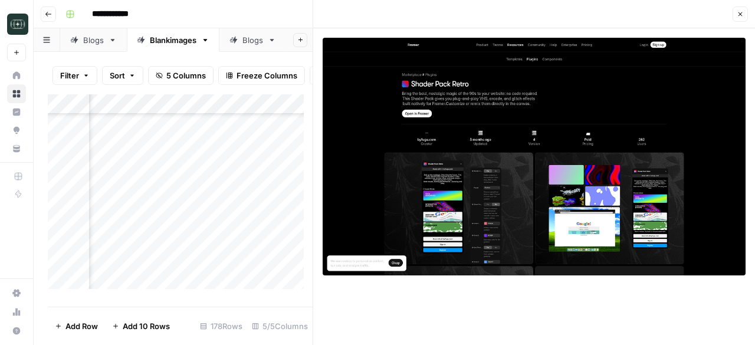
scroll to position [3407, 378]
click at [215, 213] on div "Add Column" at bounding box center [180, 195] width 265 height 203
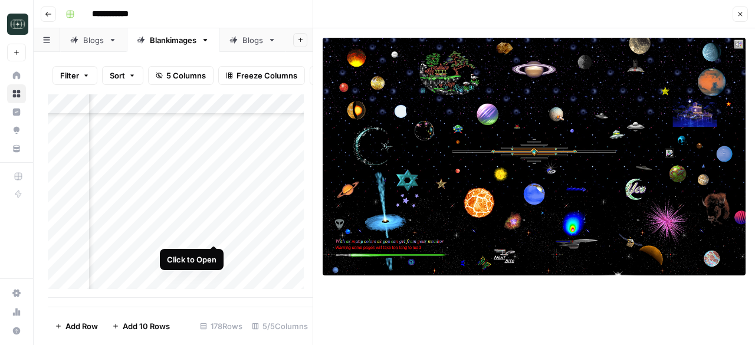
click at [213, 232] on div "Add Column" at bounding box center [180, 195] width 265 height 203
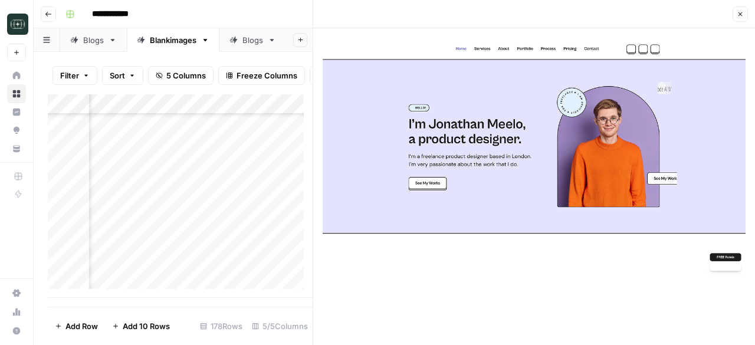
click at [215, 255] on div "Add Column" at bounding box center [180, 195] width 265 height 203
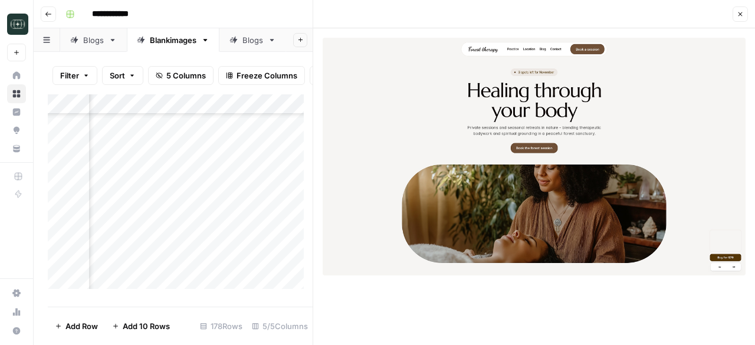
scroll to position [2992, 378]
